Goal: Register for event/course

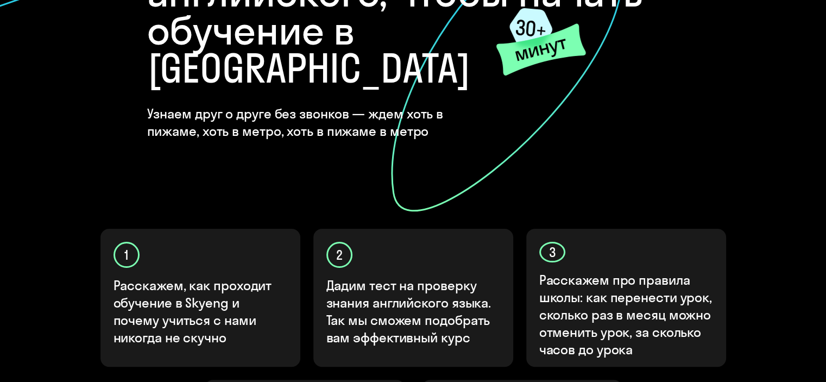
scroll to position [402, 0]
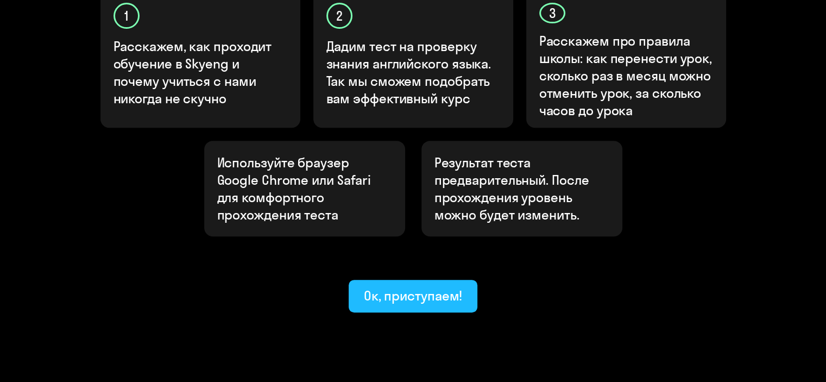
click at [394, 280] on button "Ок, приступаем!" at bounding box center [413, 296] width 129 height 33
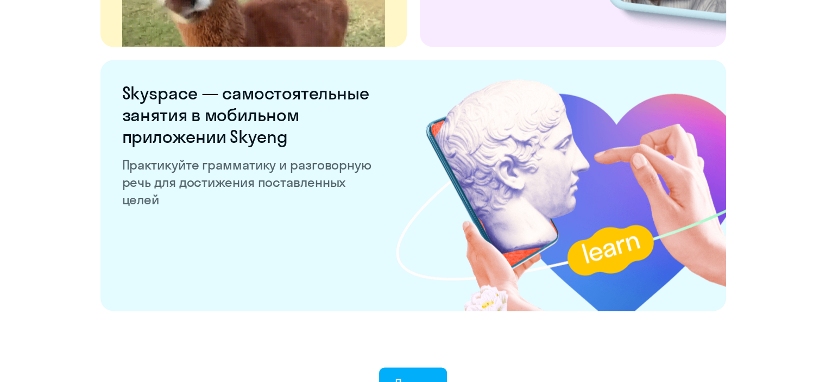
scroll to position [2135, 0]
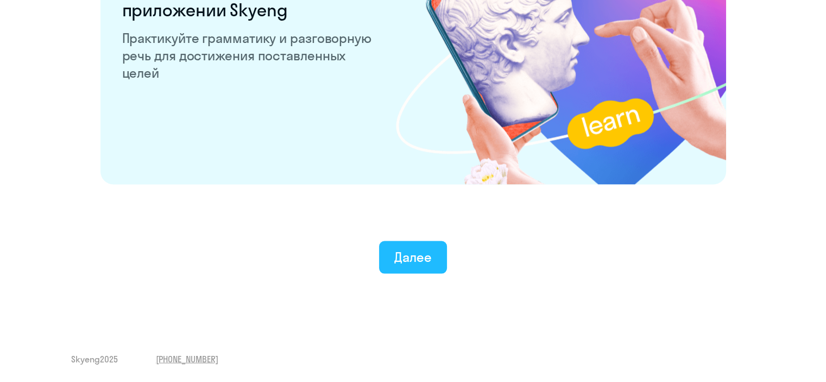
click at [401, 264] on div "Далее" at bounding box center [412, 256] width 37 height 17
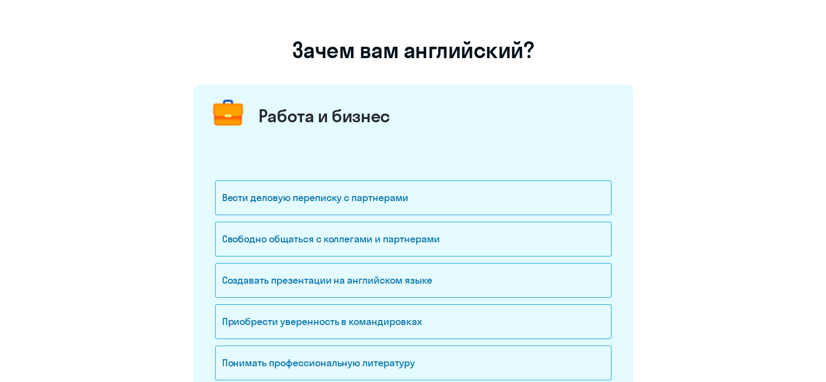
scroll to position [109, 0]
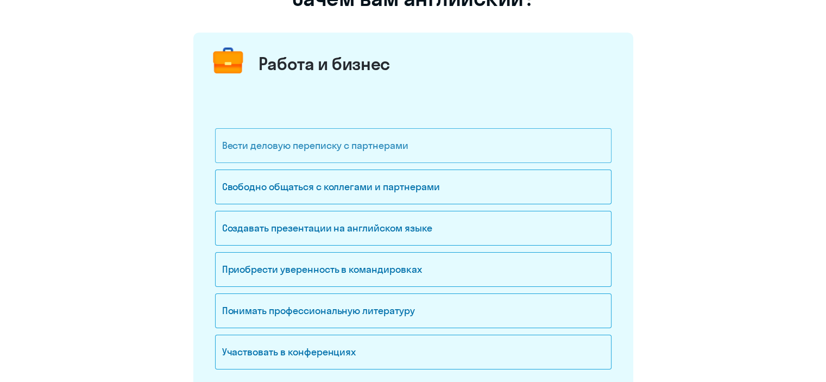
click at [460, 153] on div "Вести деловую переписку с партнерами" at bounding box center [413, 145] width 396 height 35
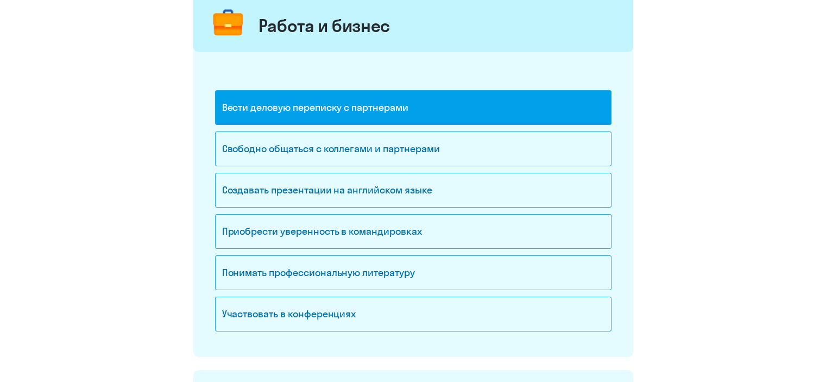
scroll to position [163, 0]
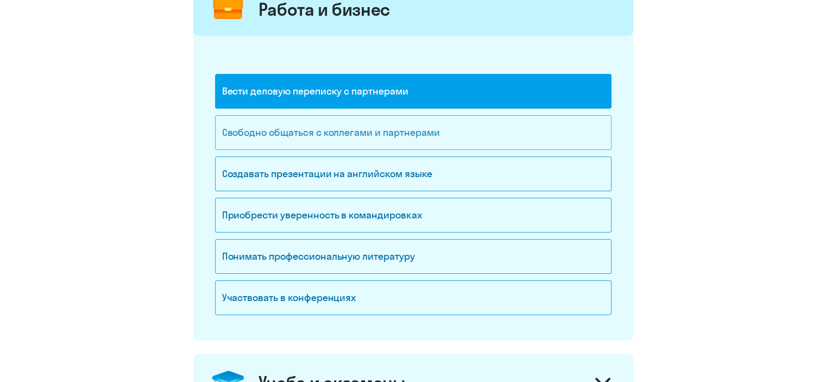
click at [366, 132] on div "Свободно общаться с коллегами и партнерами" at bounding box center [413, 132] width 396 height 35
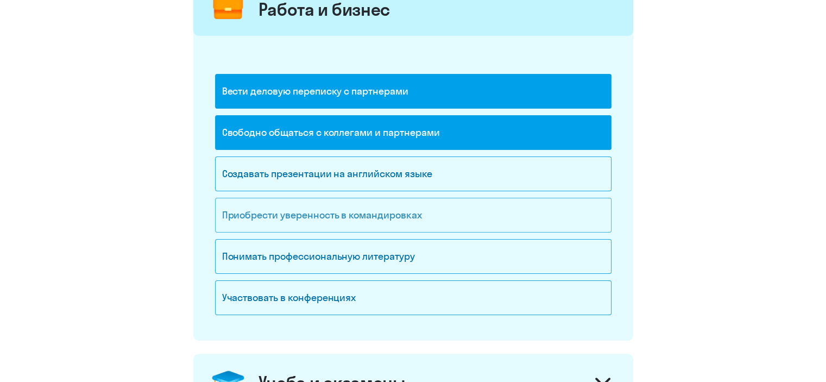
click at [587, 218] on div "Приобрести уверенность в командировках" at bounding box center [413, 215] width 396 height 35
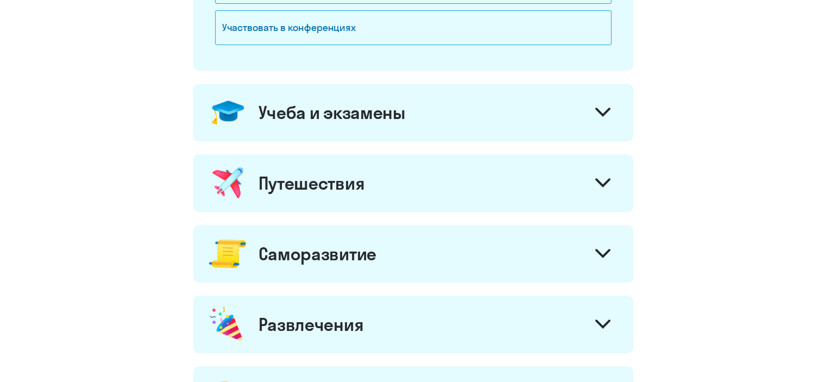
scroll to position [434, 0]
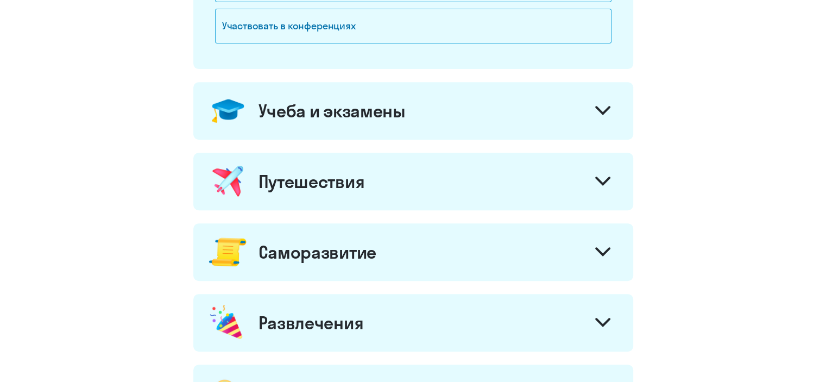
click at [344, 91] on div "Учеба и экзамены" at bounding box center [413, 111] width 440 height 58
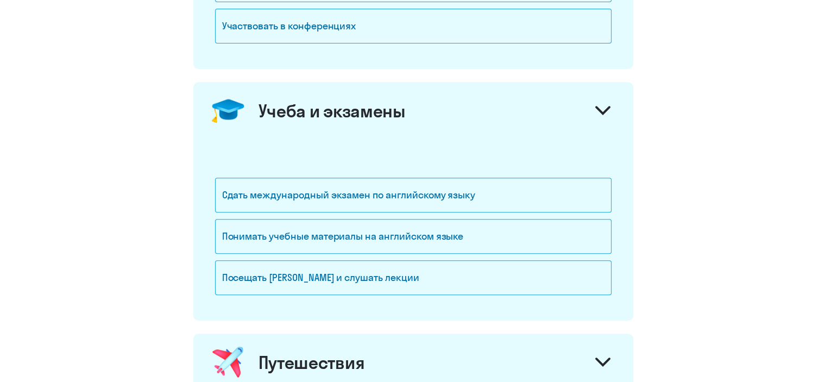
click at [345, 103] on div "Учеба и экзамены" at bounding box center [331, 111] width 147 height 22
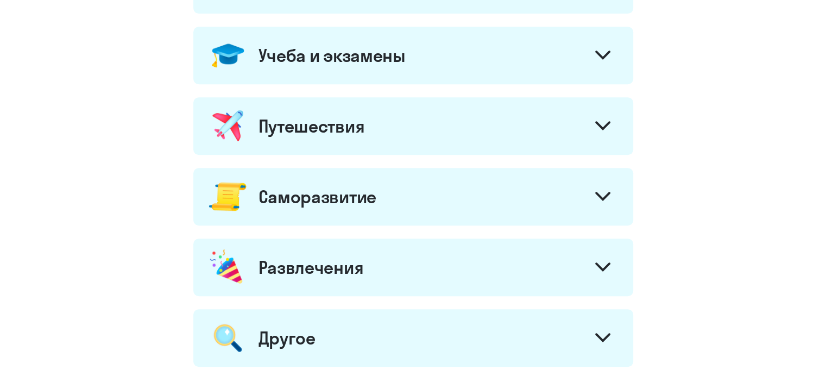
scroll to position [653, 0]
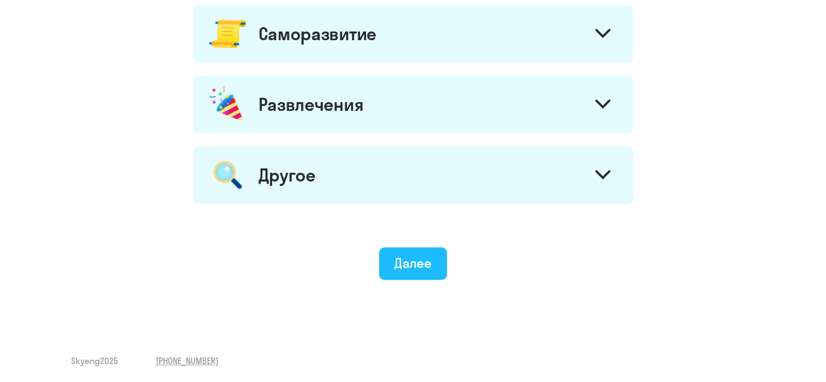
click at [404, 265] on div "Далее" at bounding box center [412, 262] width 37 height 17
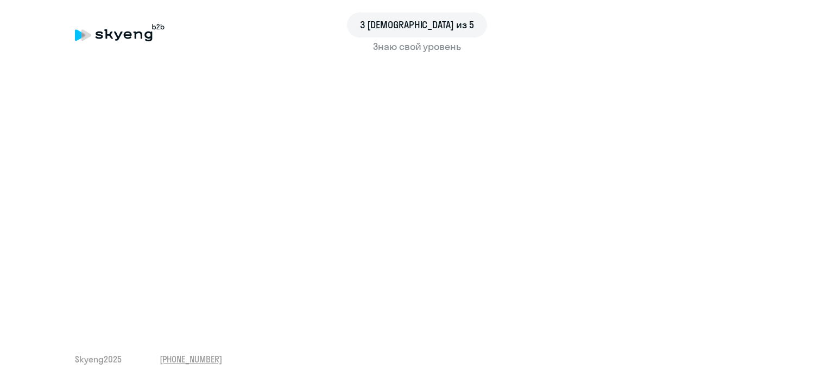
drag, startPoint x: 493, startPoint y: 26, endPoint x: 663, endPoint y: 36, distance: 170.3
click at [646, 30] on div "3 [DEMOGRAPHIC_DATA] из 5" at bounding box center [417, 24] width 684 height 25
click at [693, 43] on div "Знаю свой уровень" at bounding box center [417, 47] width 684 height 14
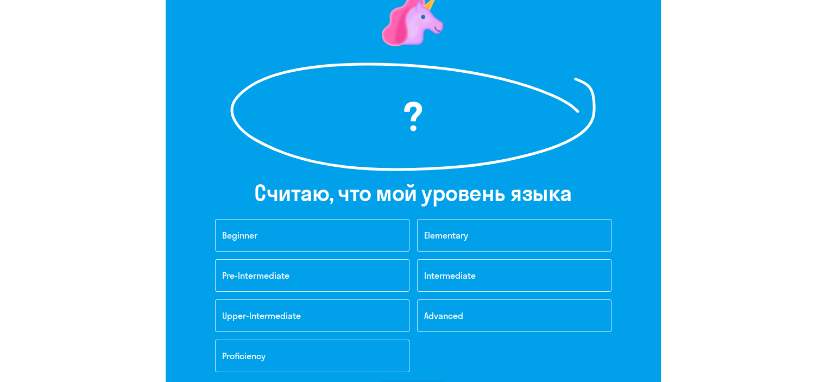
scroll to position [163, 0]
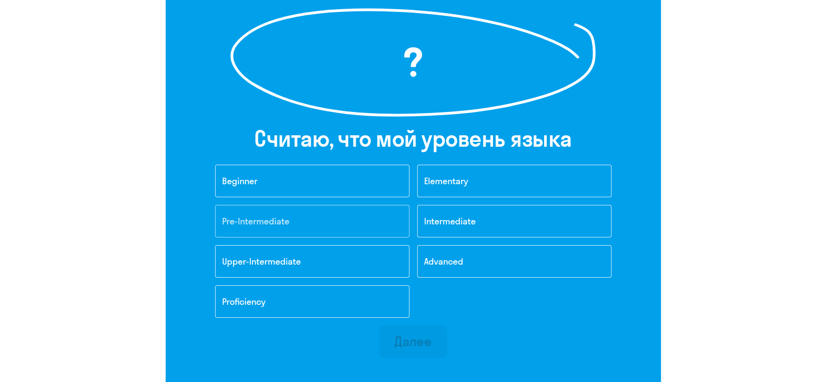
click at [288, 224] on span "Pre-Intermediate" at bounding box center [255, 221] width 67 height 11
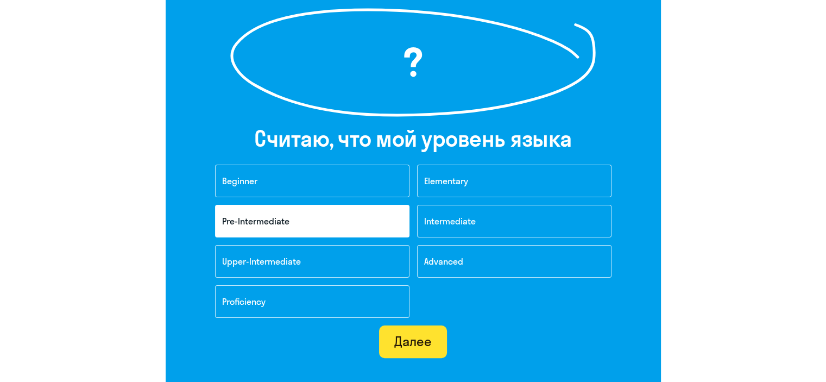
click at [401, 345] on div "Далее" at bounding box center [412, 340] width 37 height 17
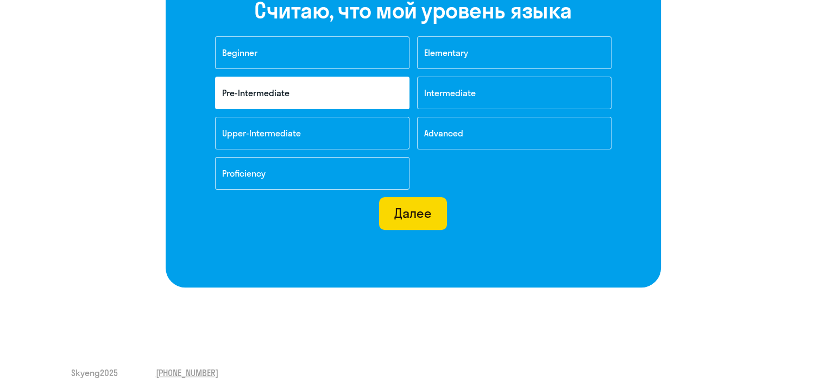
scroll to position [303, 0]
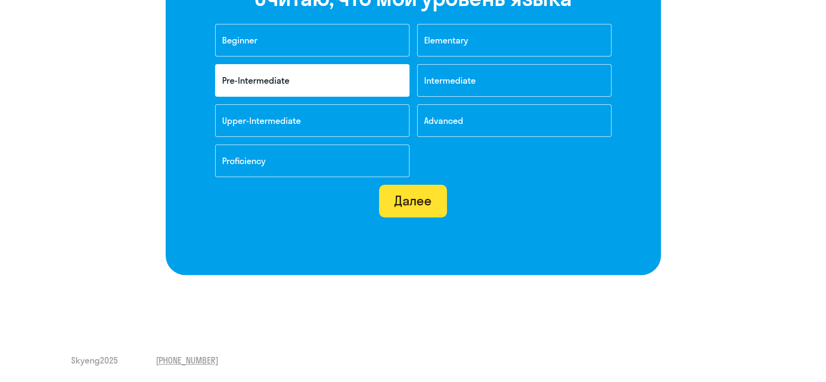
click at [414, 201] on div "Далее" at bounding box center [412, 200] width 37 height 17
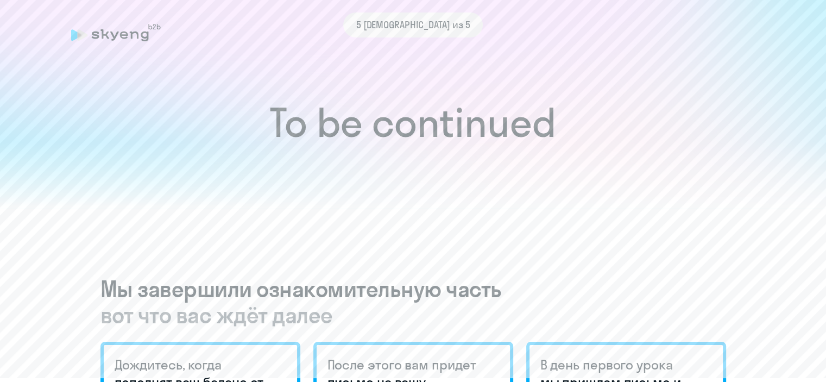
click at [454, 44] on div "5 [DEMOGRAPHIC_DATA] из 5" at bounding box center [413, 32] width 684 height 25
drag, startPoint x: 123, startPoint y: 35, endPoint x: 134, endPoint y: 41, distance: 12.4
click at [126, 37] on div "5 [DEMOGRAPHIC_DATA] из 5" at bounding box center [413, 24] width 684 height 25
drag, startPoint x: 239, startPoint y: 130, endPoint x: 644, endPoint y: 125, distance: 405.1
click at [638, 125] on h1 "To be continued" at bounding box center [413, 123] width 782 height 38
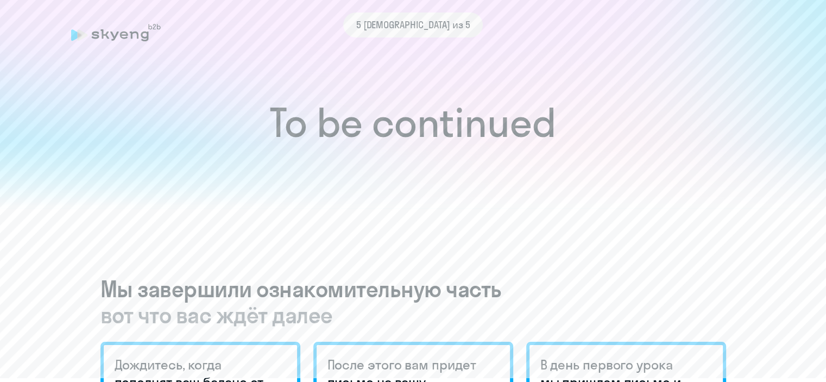
click at [644, 125] on h1 "To be continued" at bounding box center [413, 123] width 782 height 38
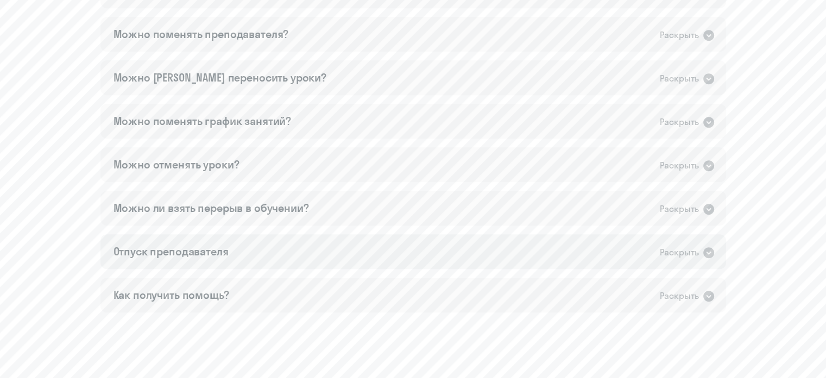
scroll to position [754, 0]
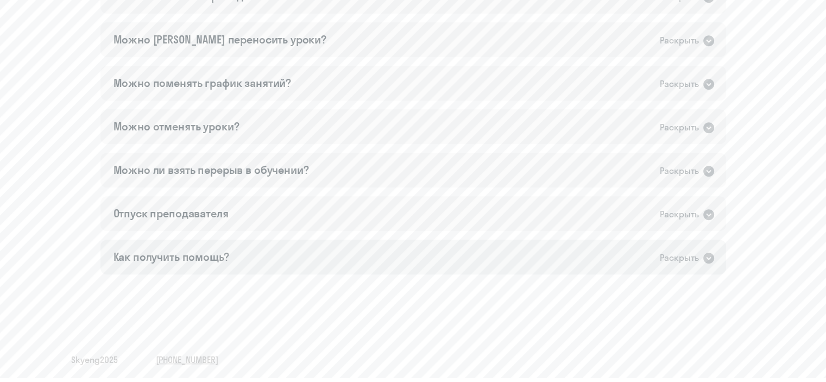
click at [132, 261] on div "Как получить помощь?" at bounding box center [171, 256] width 116 height 15
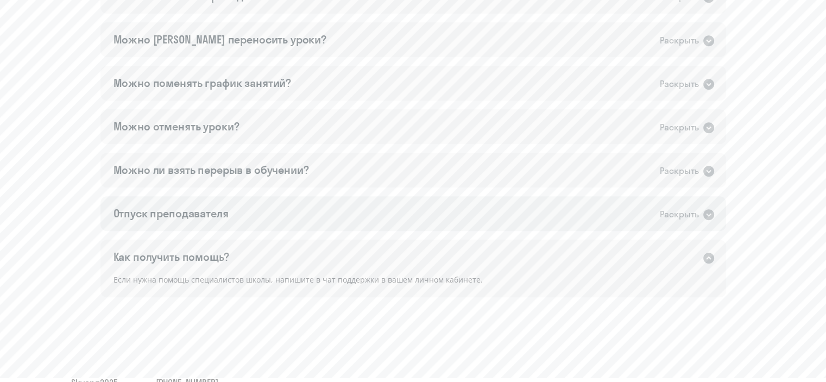
click at [155, 218] on div "Отпуск преподавателя" at bounding box center [170, 213] width 115 height 15
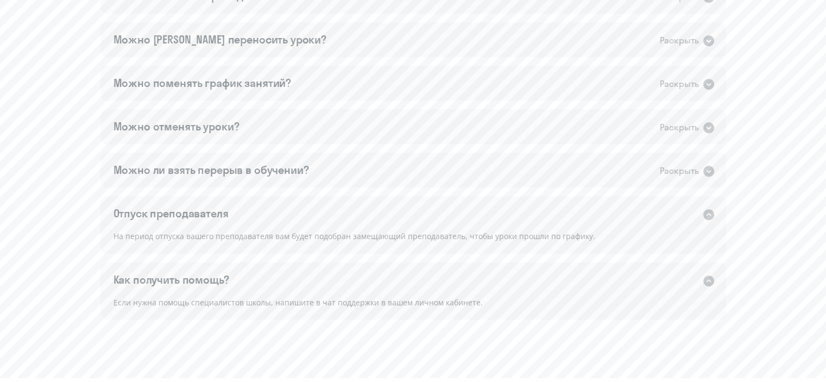
click at [152, 187] on div "Сколько длится урок? Раскрыть Урок длится 50 минут. Можно поменять преподавател…" at bounding box center [412, 127] width 625 height 384
click at [169, 163] on div "Можно ли взять перерыв в обучении?" at bounding box center [210, 169] width 195 height 15
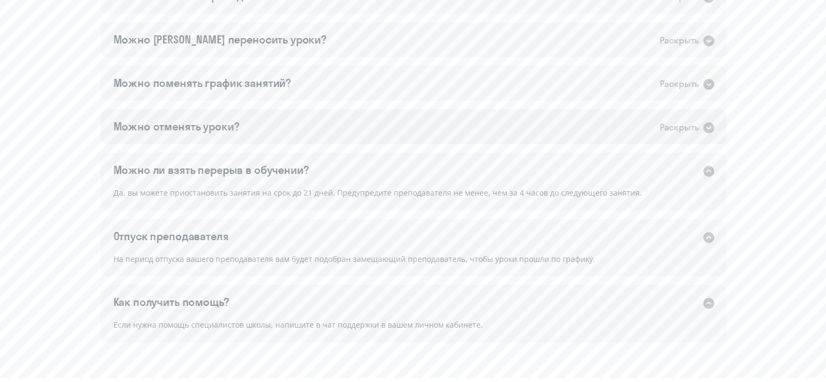
click at [179, 134] on div "Можно отменять уроки? Раскрыть" at bounding box center [412, 126] width 625 height 35
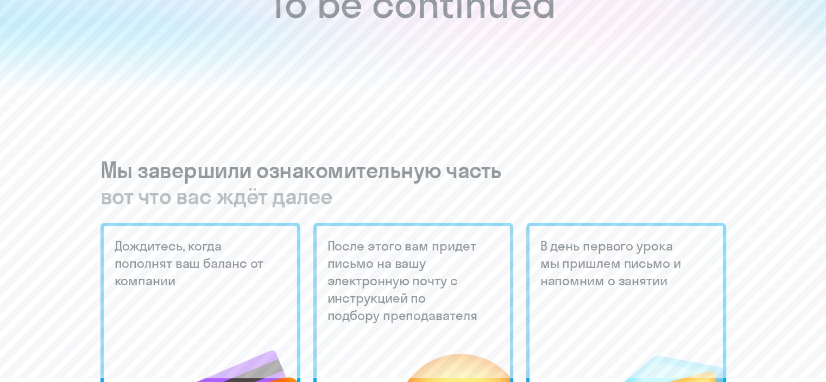
scroll to position [0, 0]
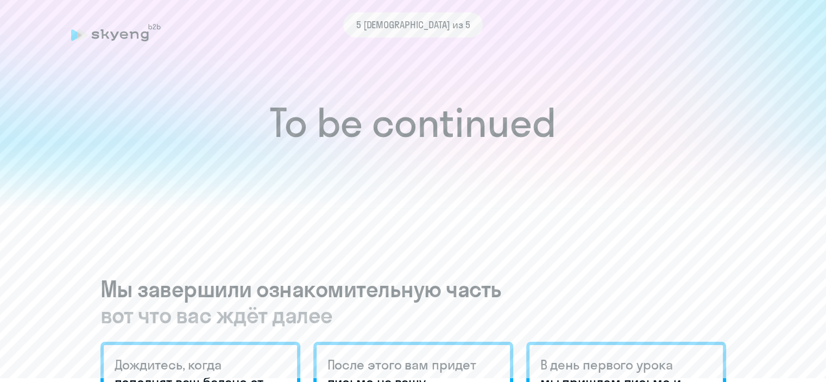
click at [111, 33] on div "5 [DEMOGRAPHIC_DATA] из 5" at bounding box center [413, 24] width 684 height 25
click at [84, 110] on h1 "To be continued" at bounding box center [413, 123] width 782 height 38
